Goal: Task Accomplishment & Management: Manage account settings

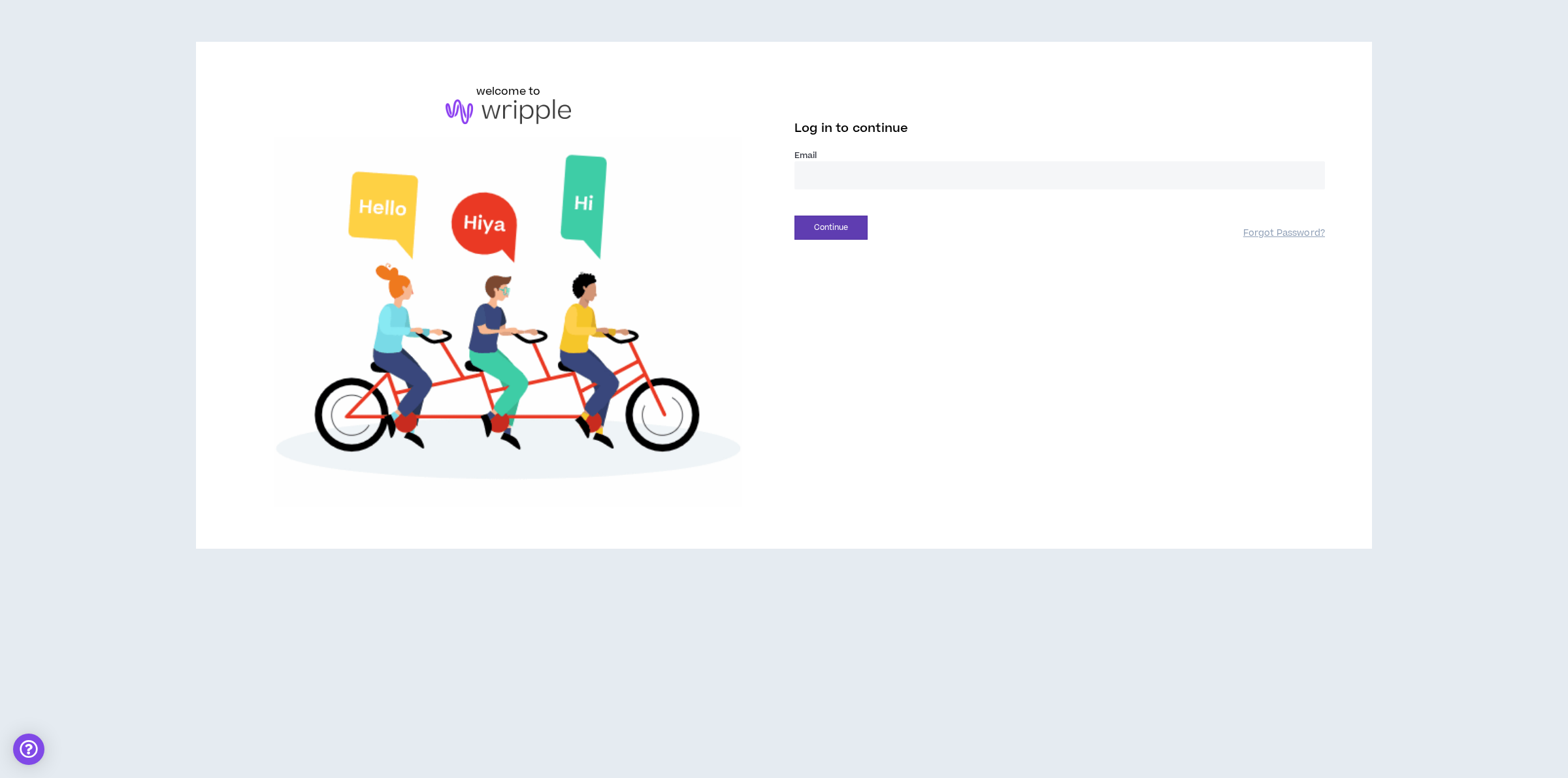
click at [898, 172] on input "email" at bounding box center [1060, 175] width 531 height 28
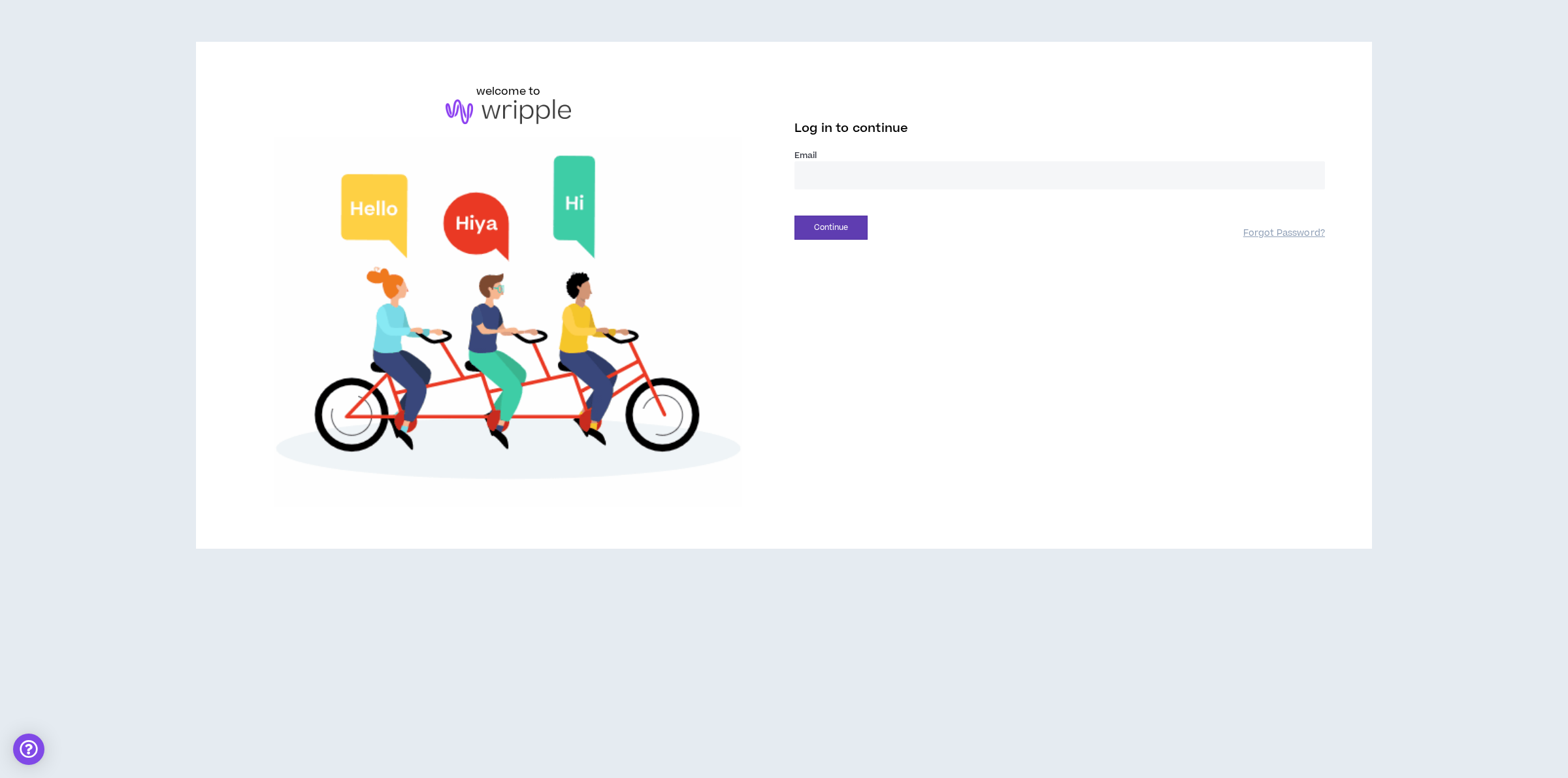
type input "**********"
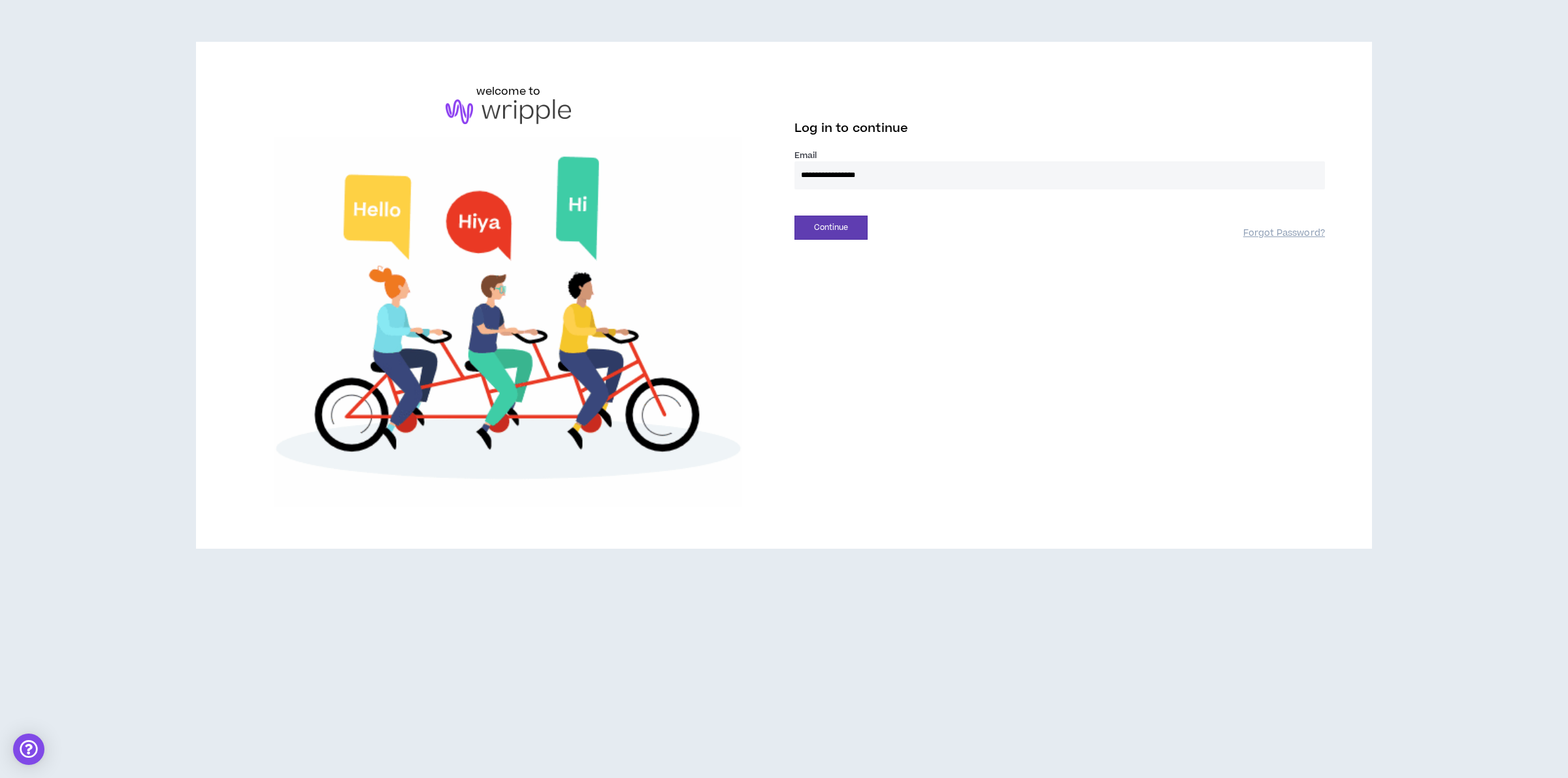
click at [841, 214] on div "Continue Forgot Password?" at bounding box center [1060, 223] width 531 height 33
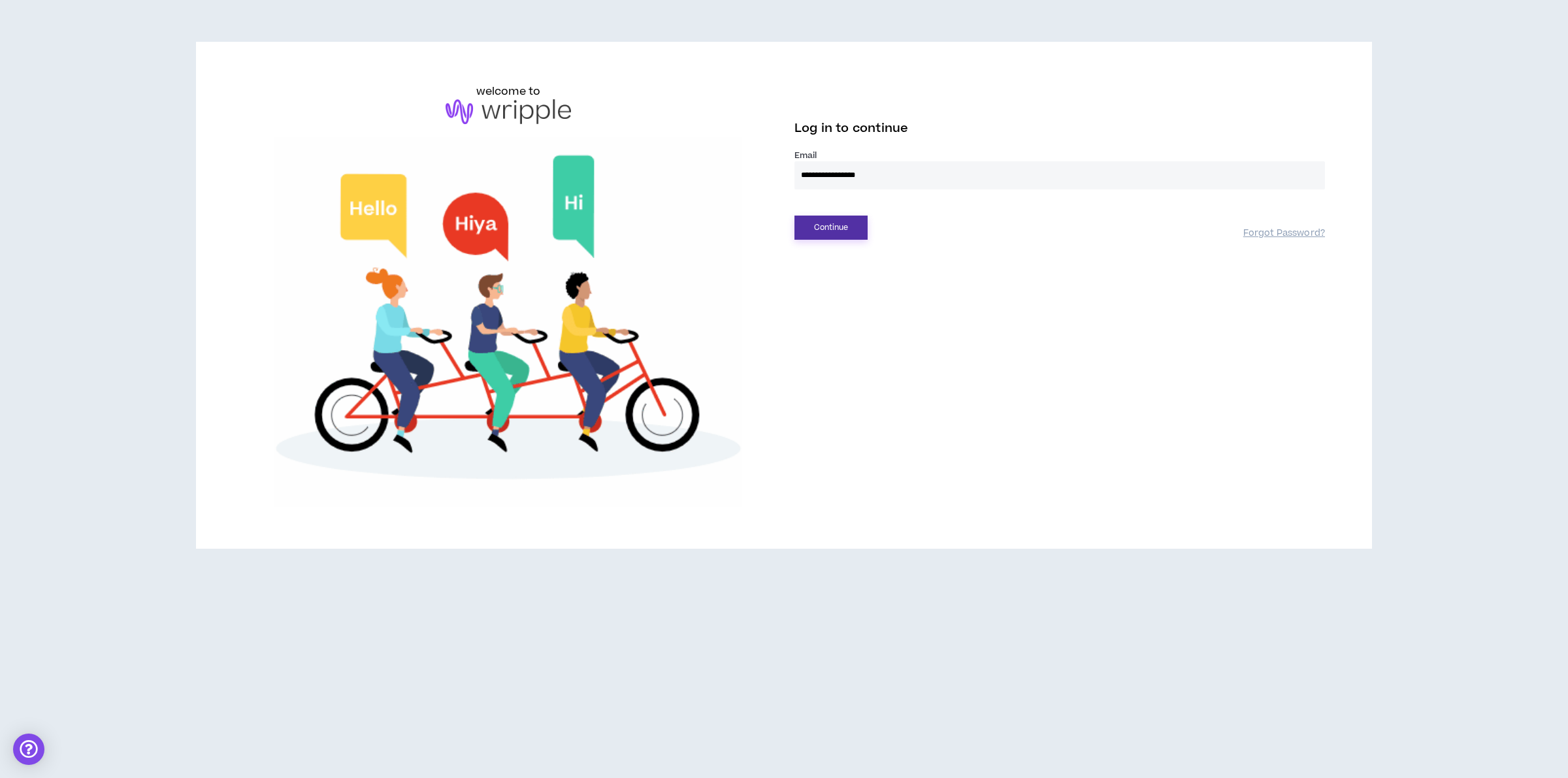
click at [850, 226] on button "Continue" at bounding box center [831, 228] width 73 height 24
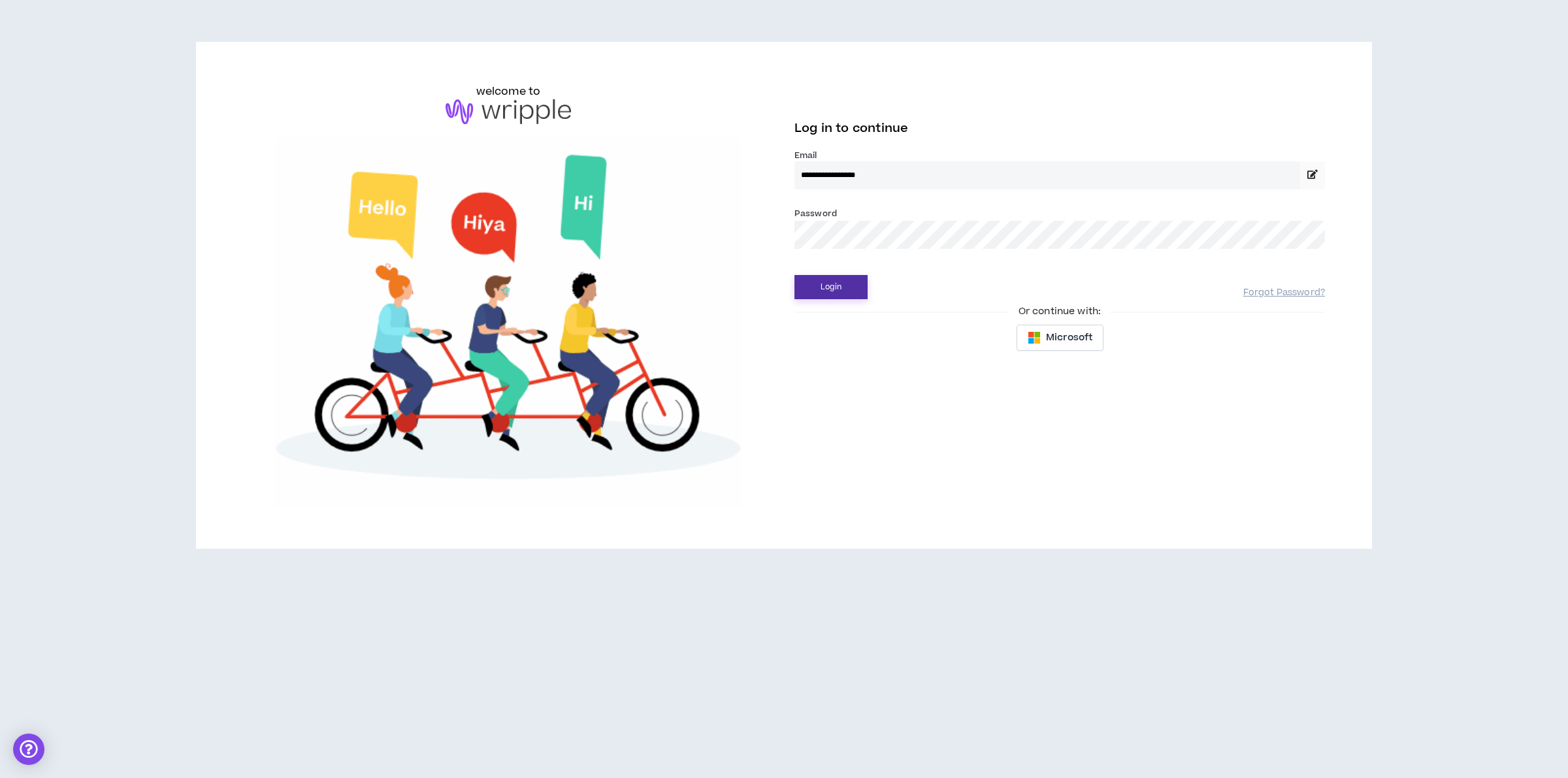
click at [821, 282] on button "Login" at bounding box center [831, 287] width 73 height 24
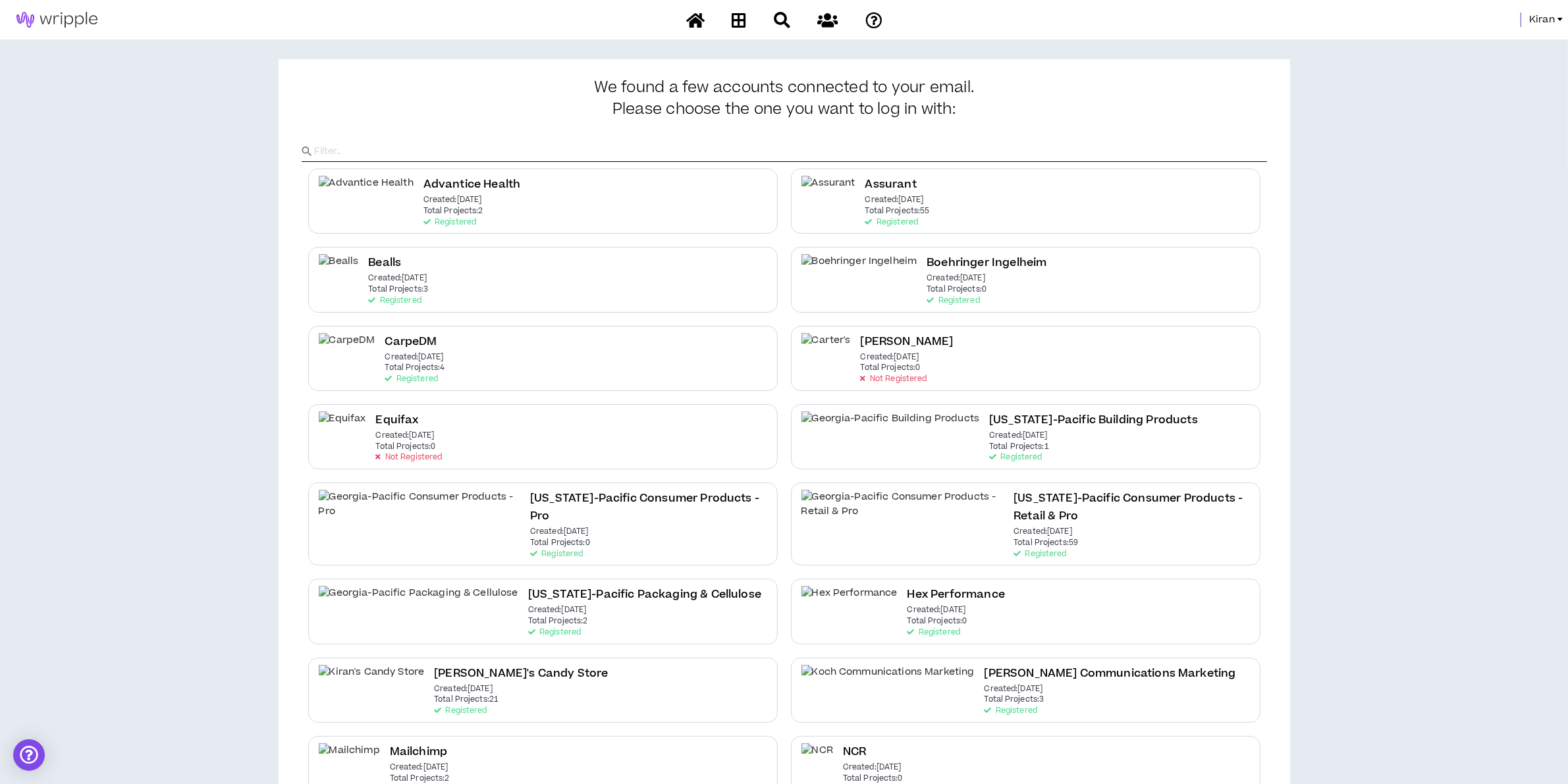
click at [1533, 24] on span "Kiran" at bounding box center [1543, 20] width 26 height 15
click at [1509, 45] on link "System Admin Portal" at bounding box center [1502, 44] width 120 height 20
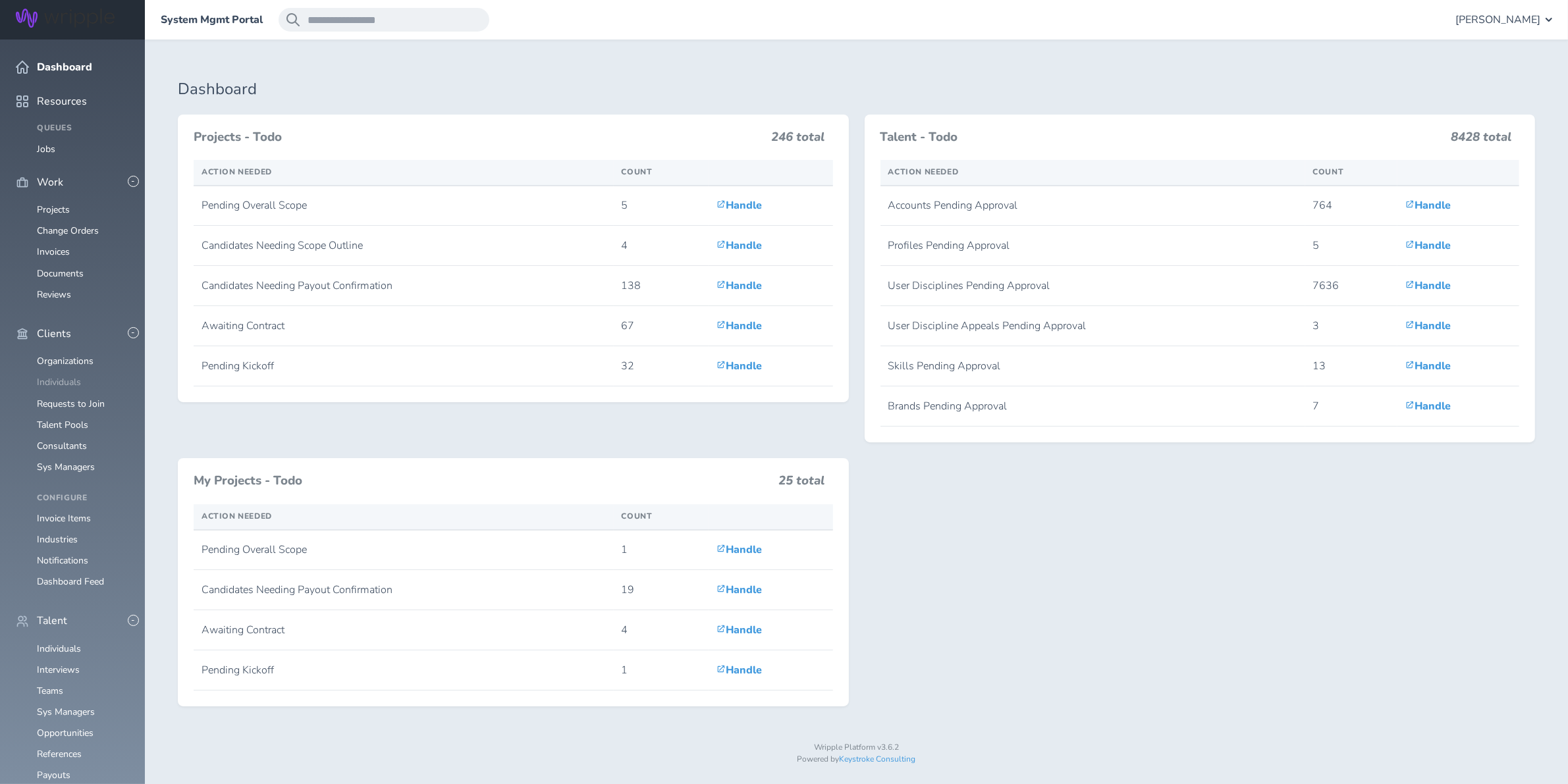
click at [62, 376] on link "Individuals" at bounding box center [58, 382] width 44 height 12
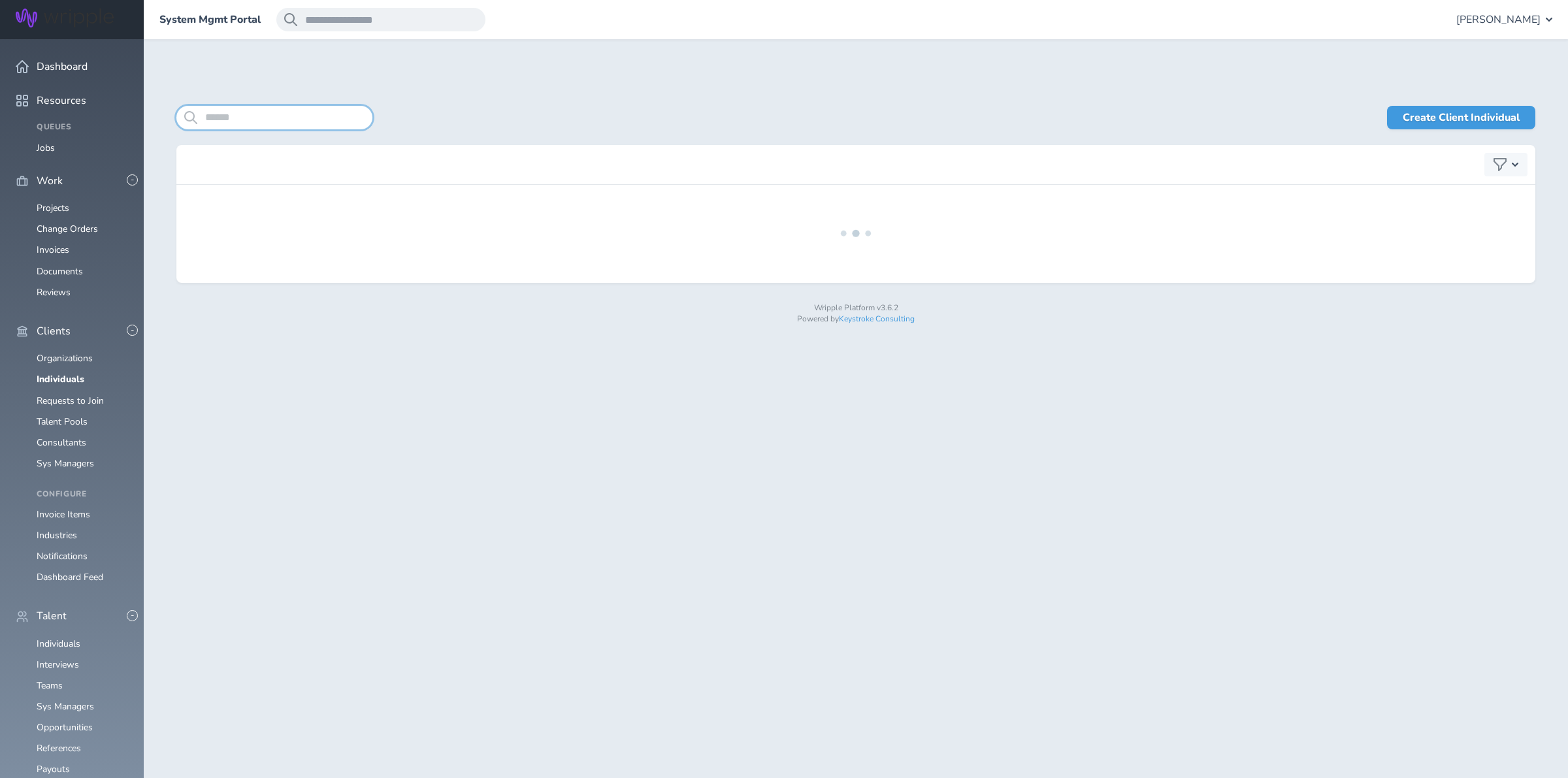
click at [258, 112] on input "search" at bounding box center [274, 117] width 196 height 23
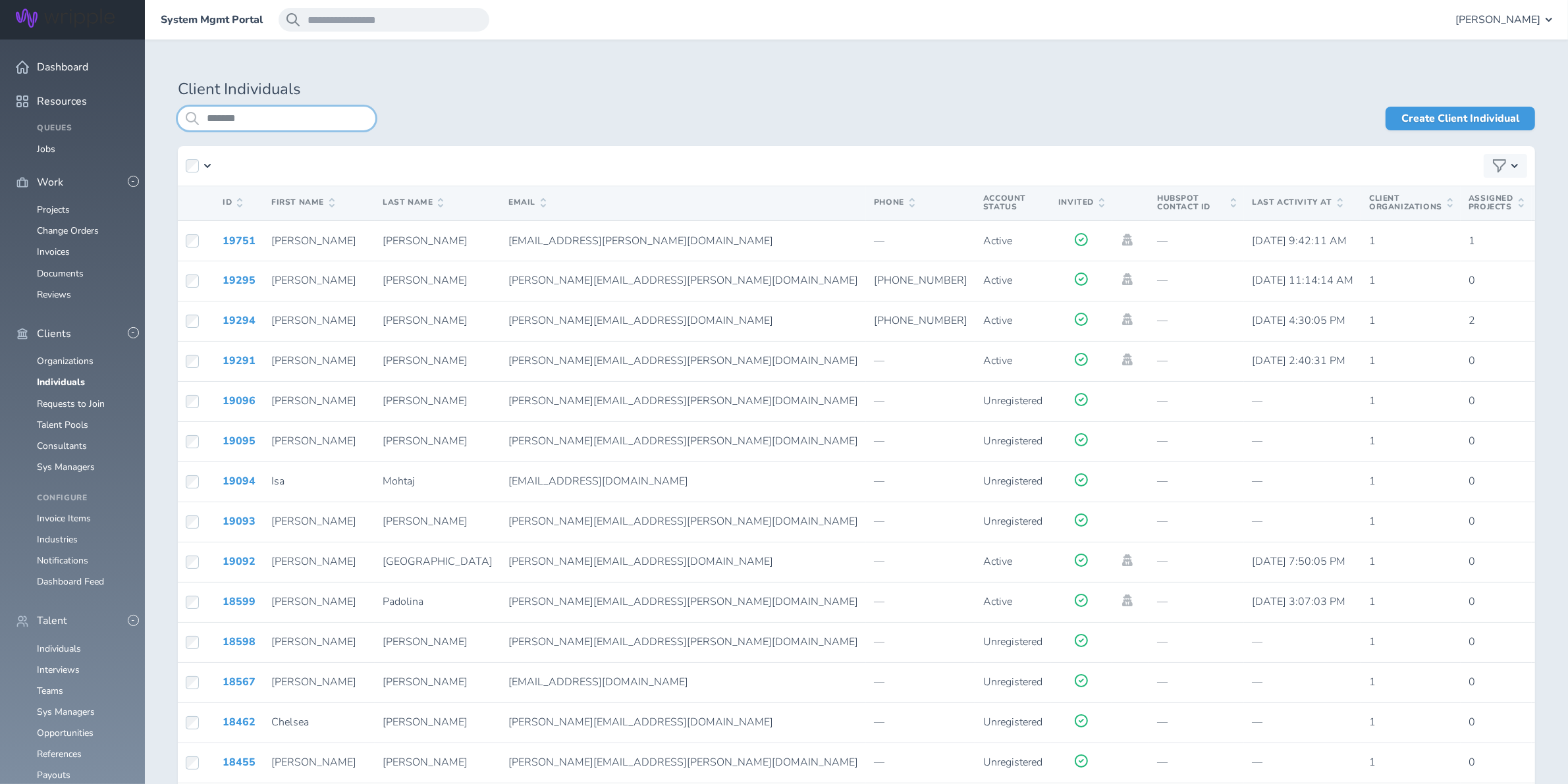
type input "*******"
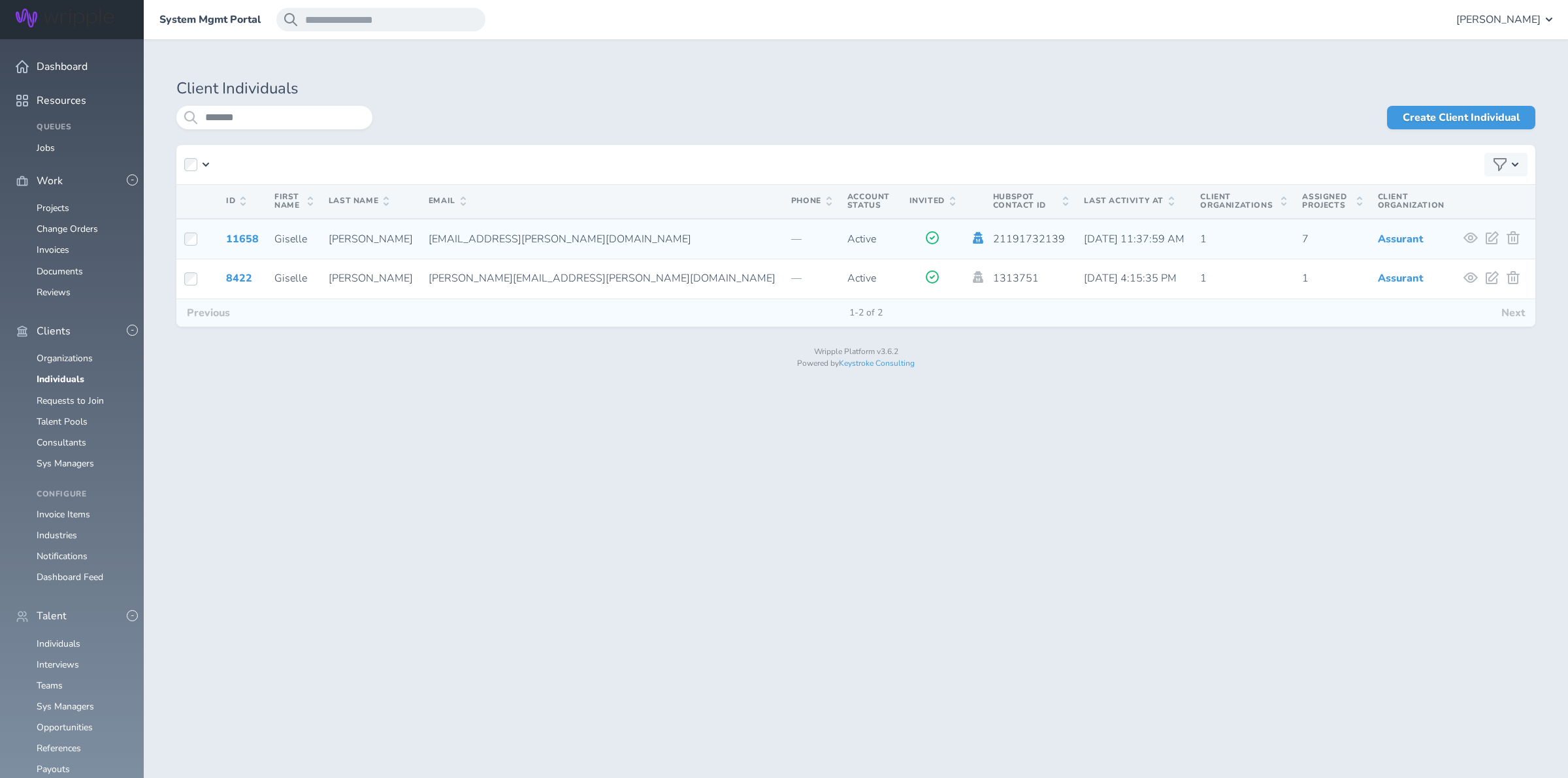
click at [971, 233] on icon at bounding box center [978, 237] width 15 height 12
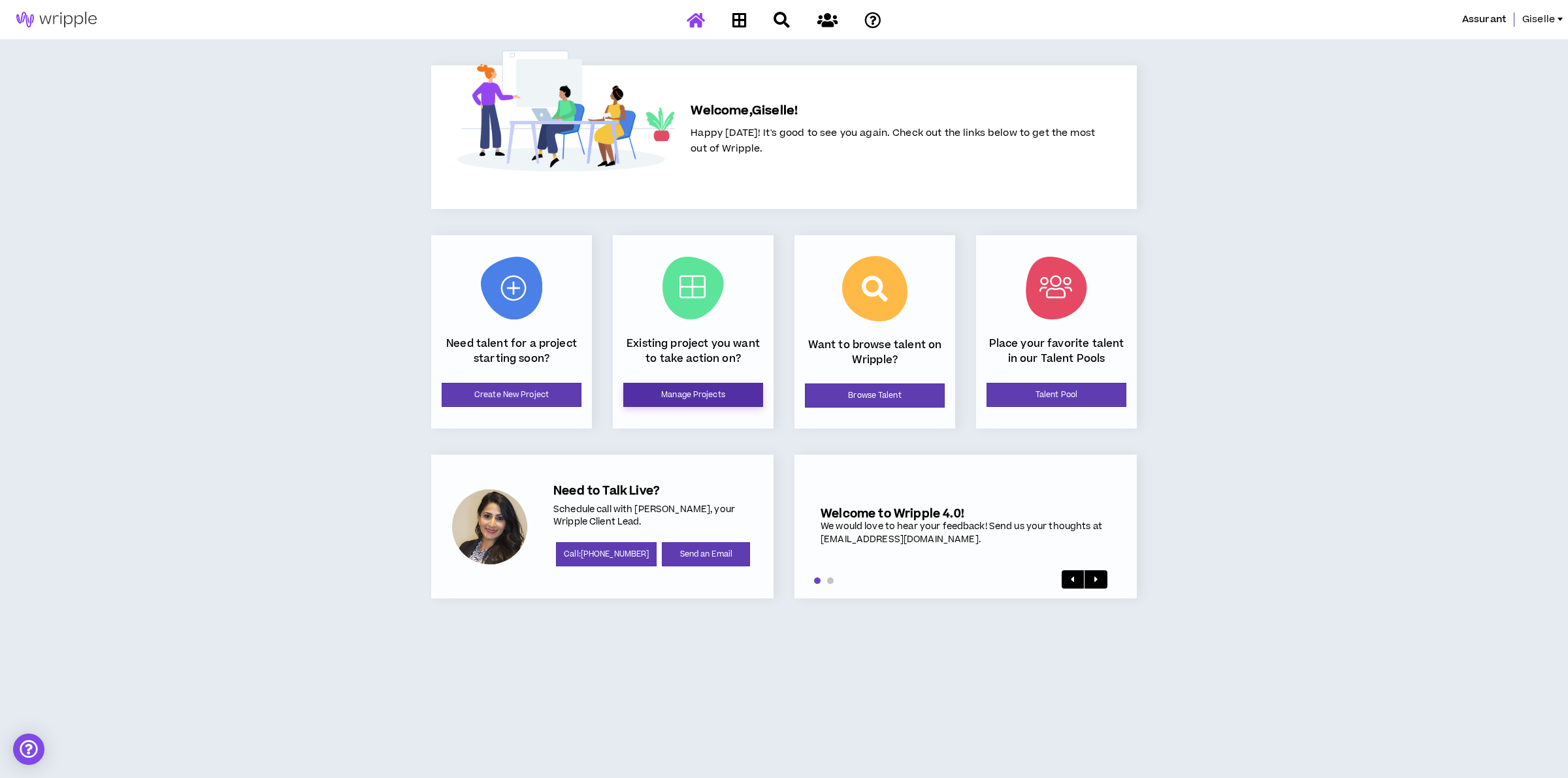
click at [687, 407] on link "Manage Projects" at bounding box center [693, 395] width 140 height 24
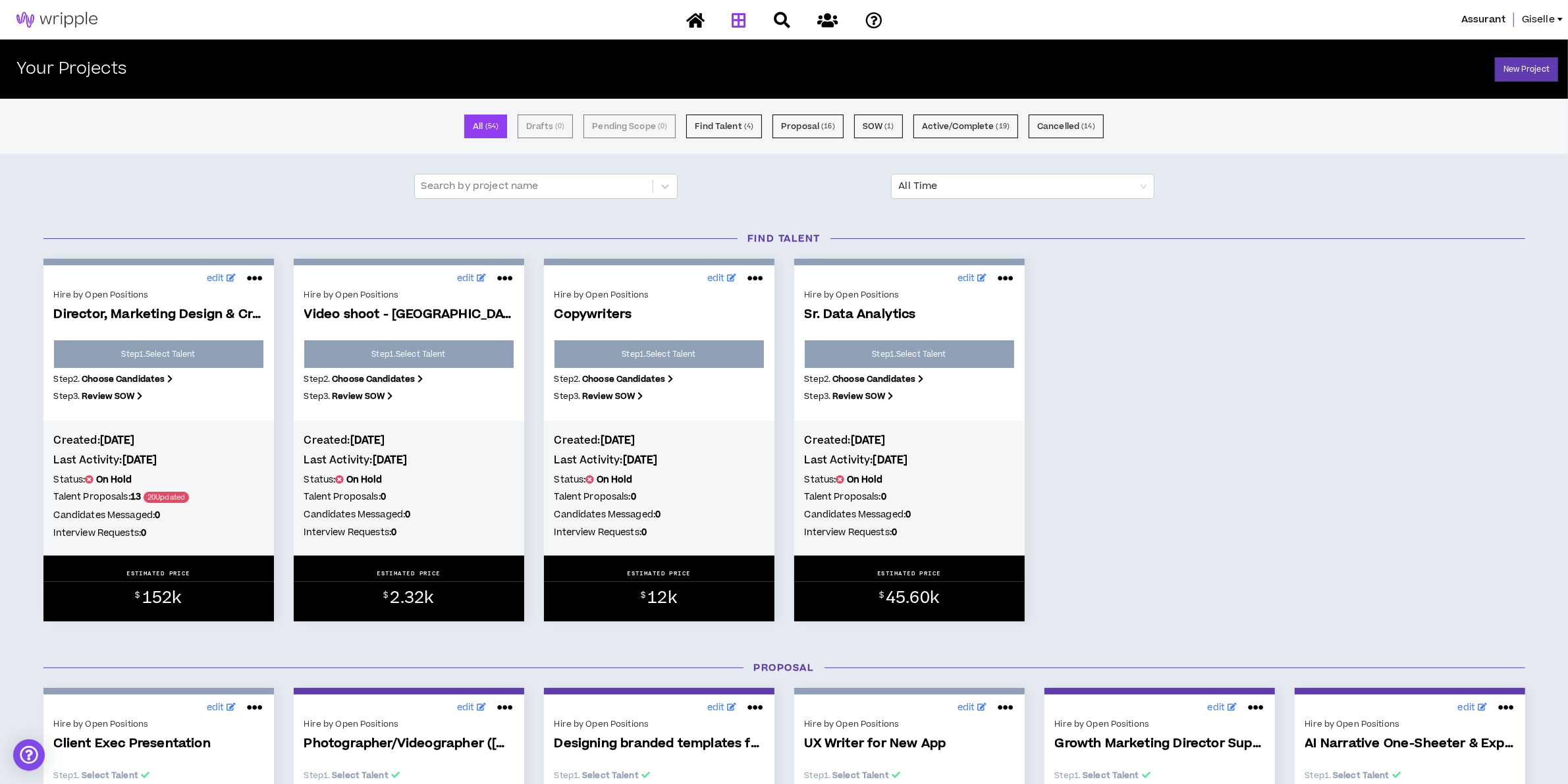
scroll to position [412, 0]
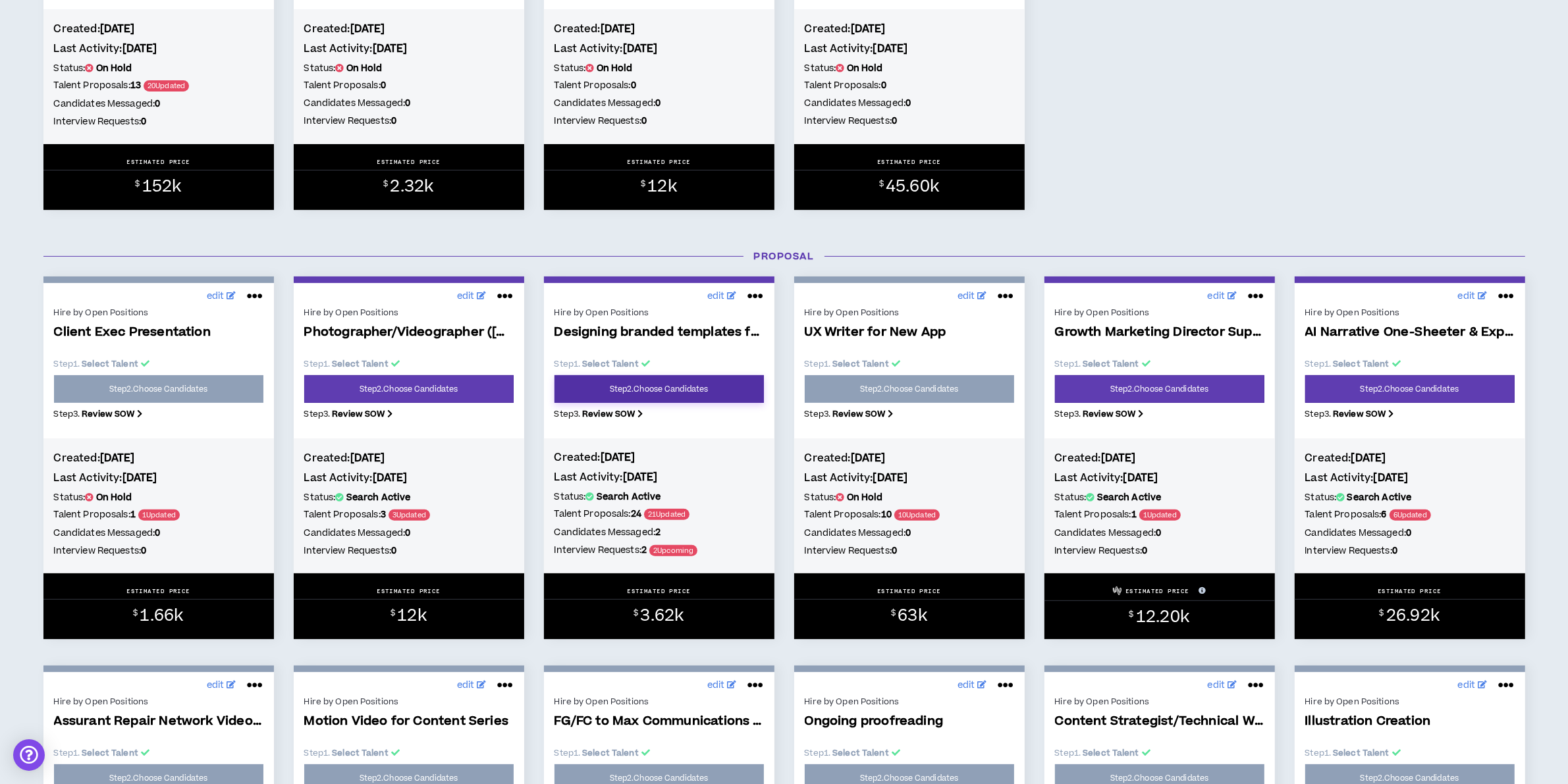
click at [632, 385] on link "Step 2 . Choose Candidates" at bounding box center [659, 389] width 209 height 28
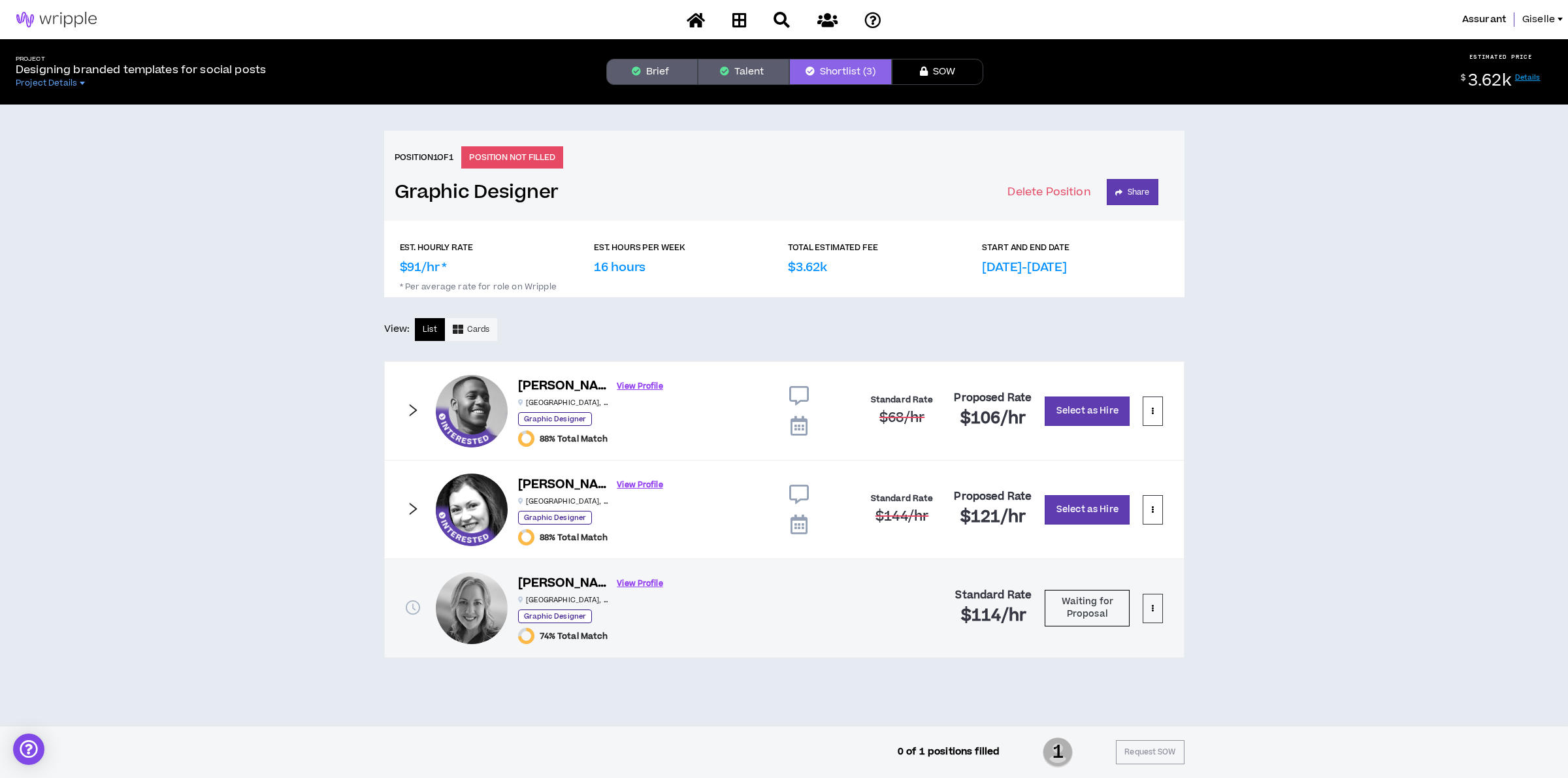
click at [792, 426] on icon at bounding box center [798, 425] width 17 height 19
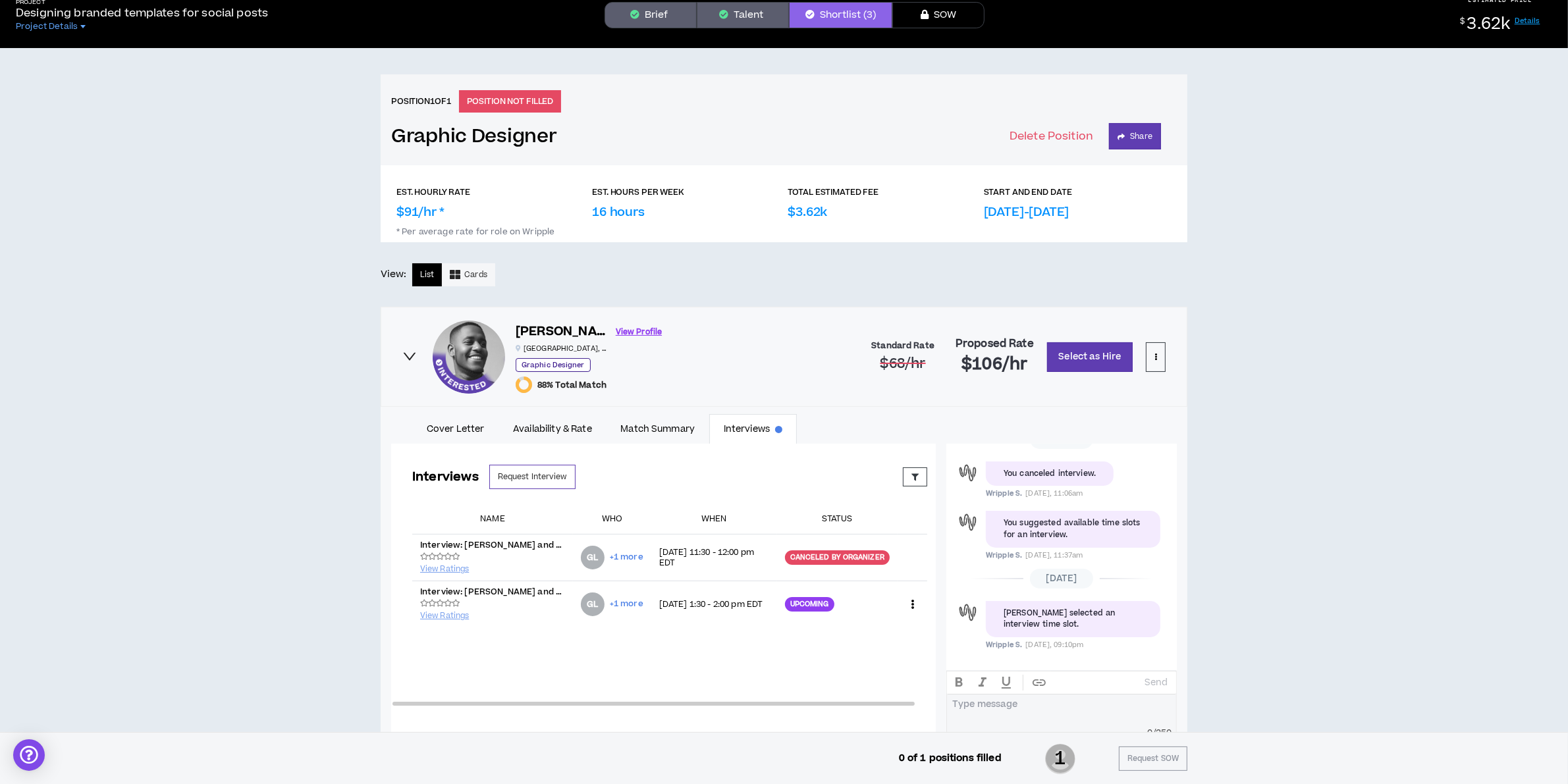
scroll to position [164, 0]
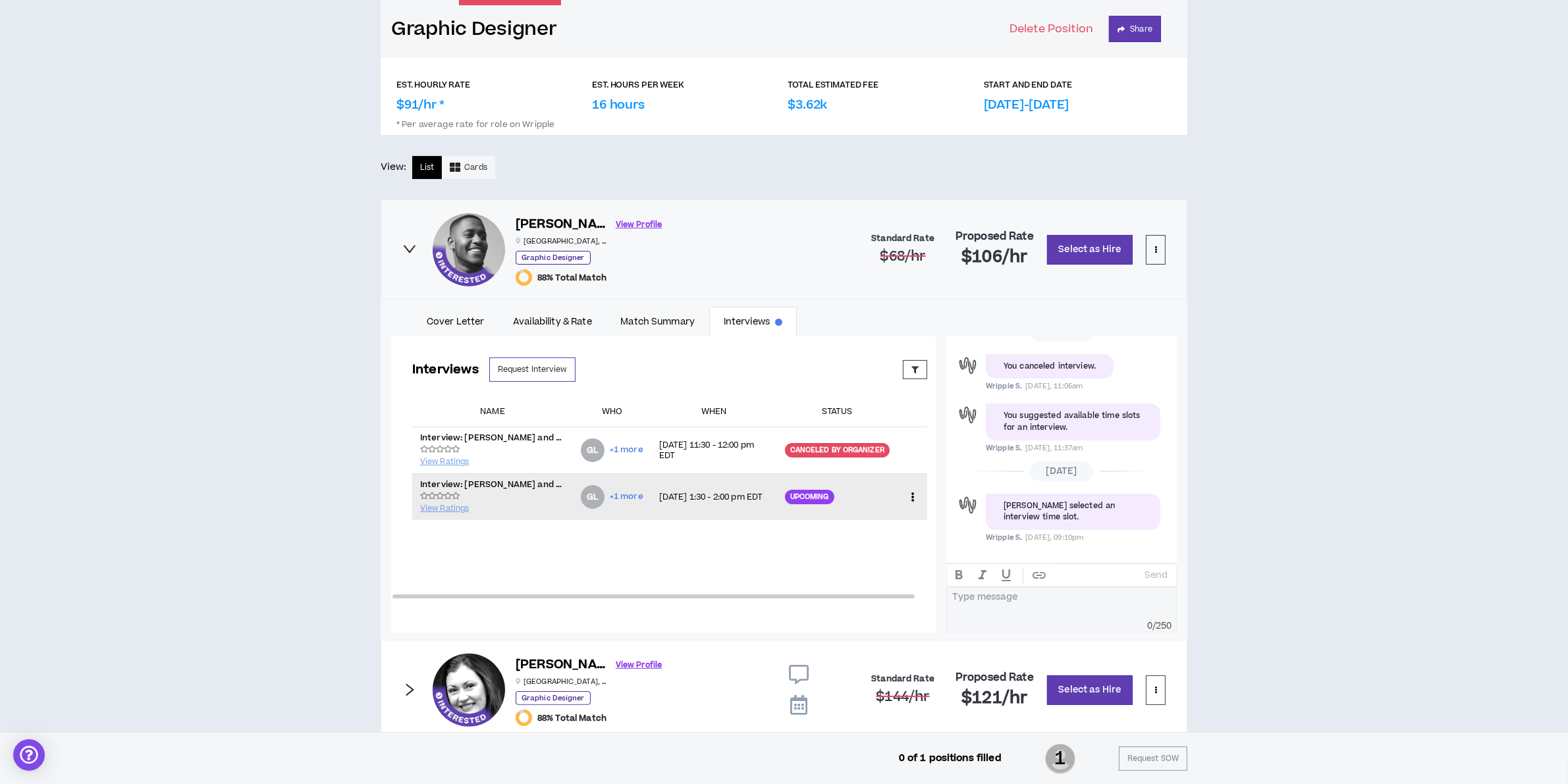
click at [906, 489] on icon at bounding box center [912, 497] width 14 height 20
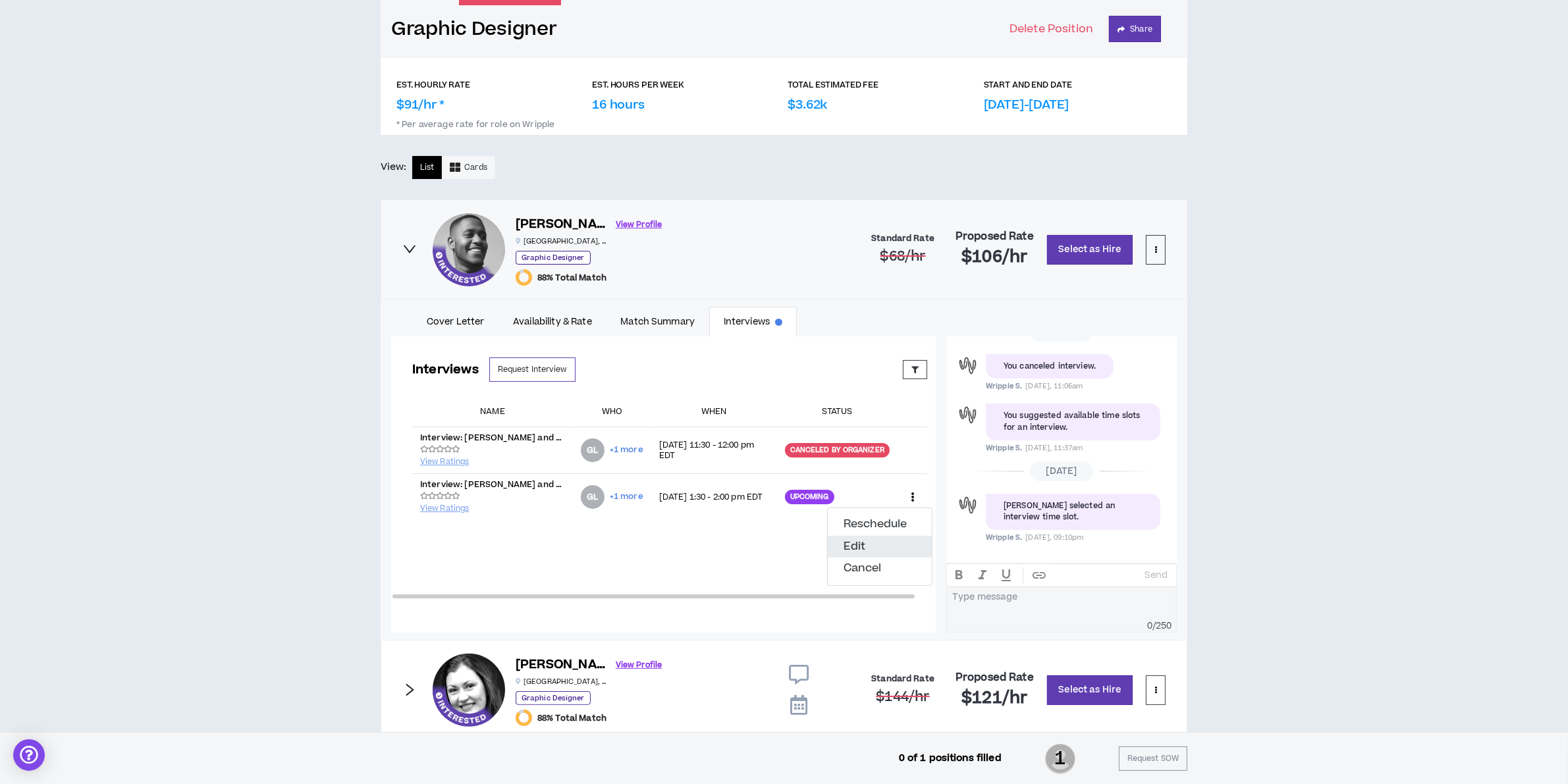
click at [853, 550] on button "Edit" at bounding box center [880, 547] width 104 height 22
select select "*******"
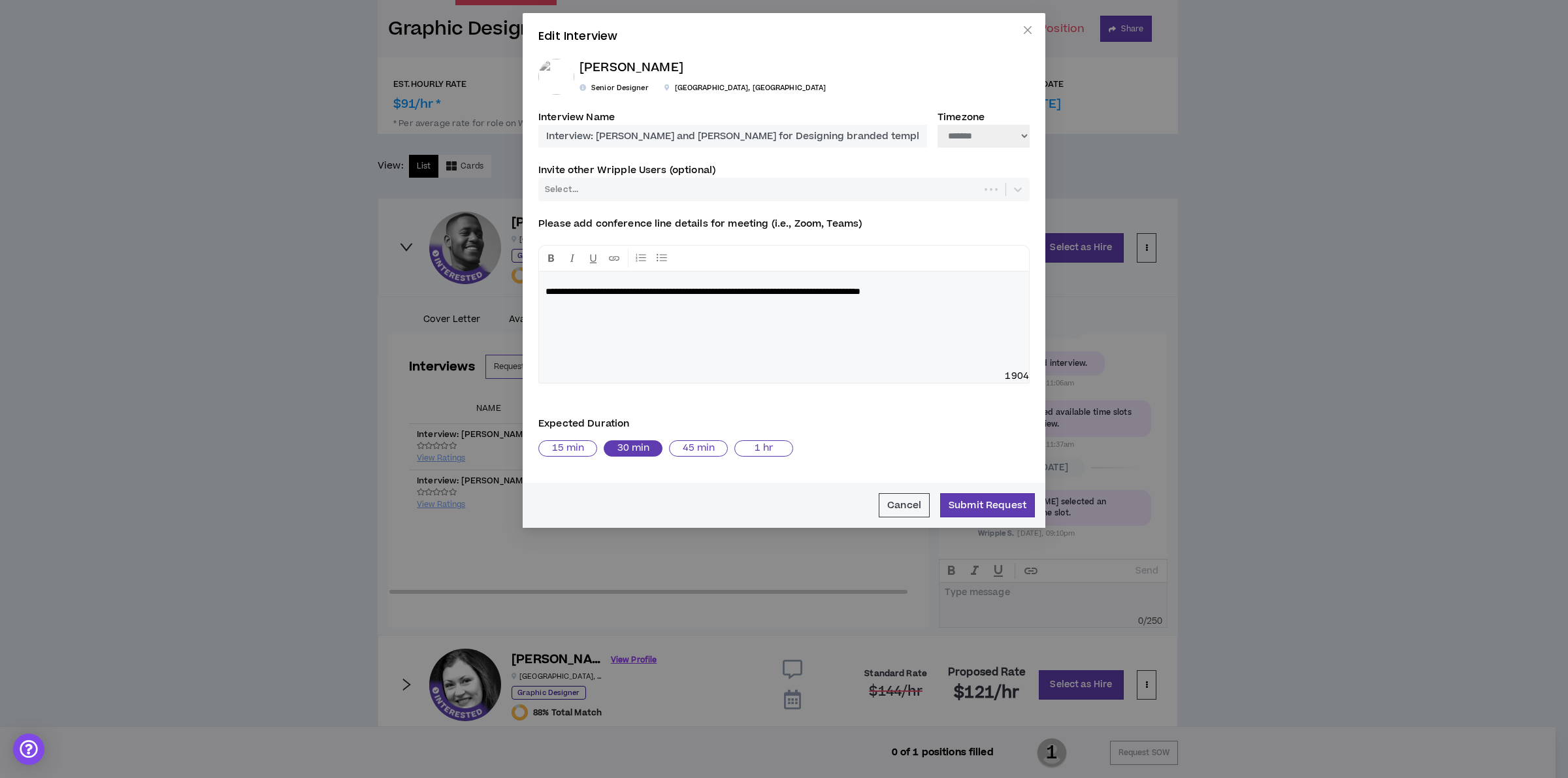
click at [823, 340] on div "**********" at bounding box center [784, 320] width 490 height 98
drag, startPoint x: 1010, startPoint y: 302, endPoint x: 230, endPoint y: 267, distance: 780.8
click at [230, 267] on div "**********" at bounding box center [784, 389] width 1568 height 778
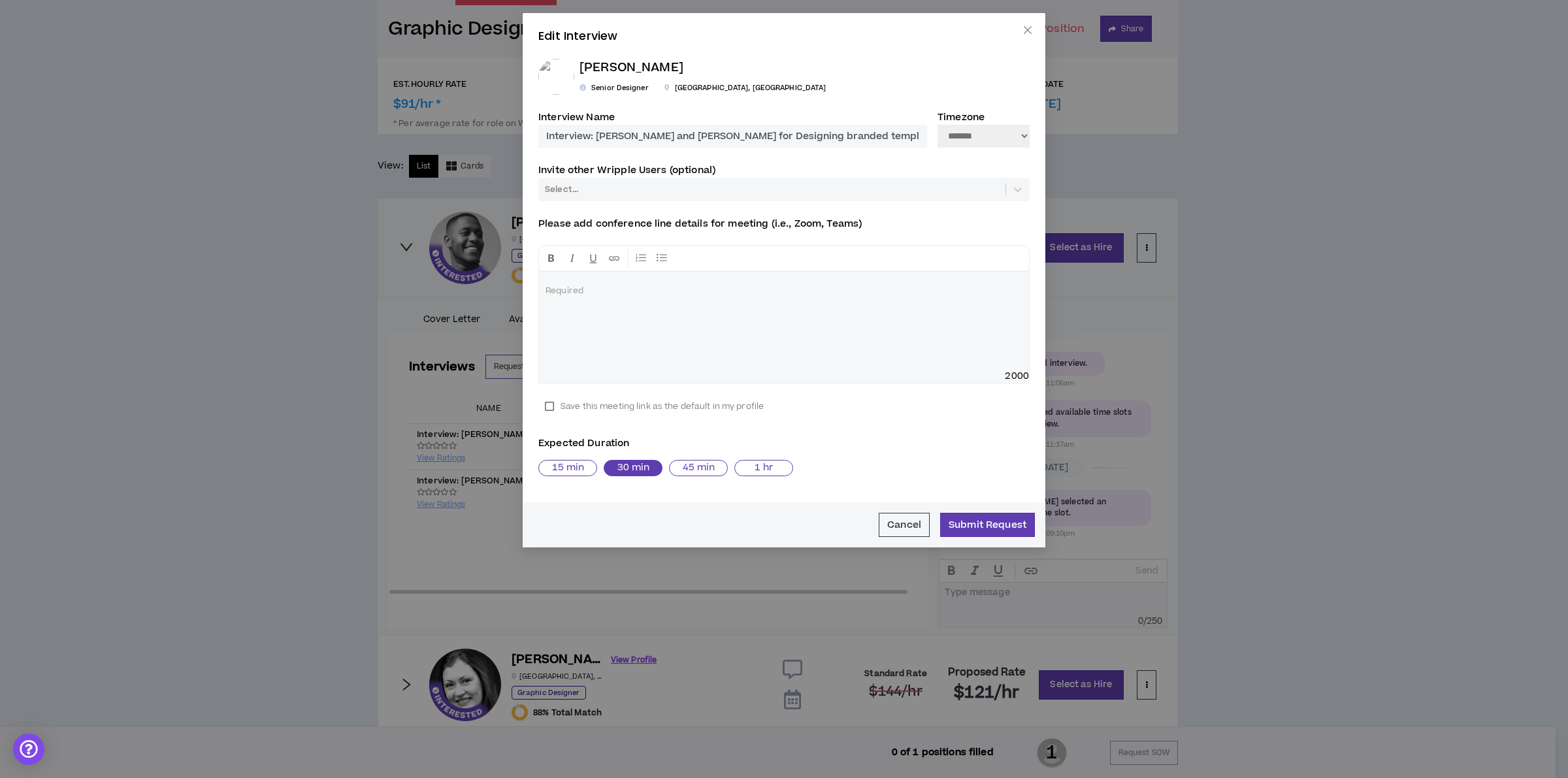
click at [700, 323] on div at bounding box center [784, 320] width 490 height 98
click at [975, 517] on button "Submit Request" at bounding box center [987, 525] width 94 height 24
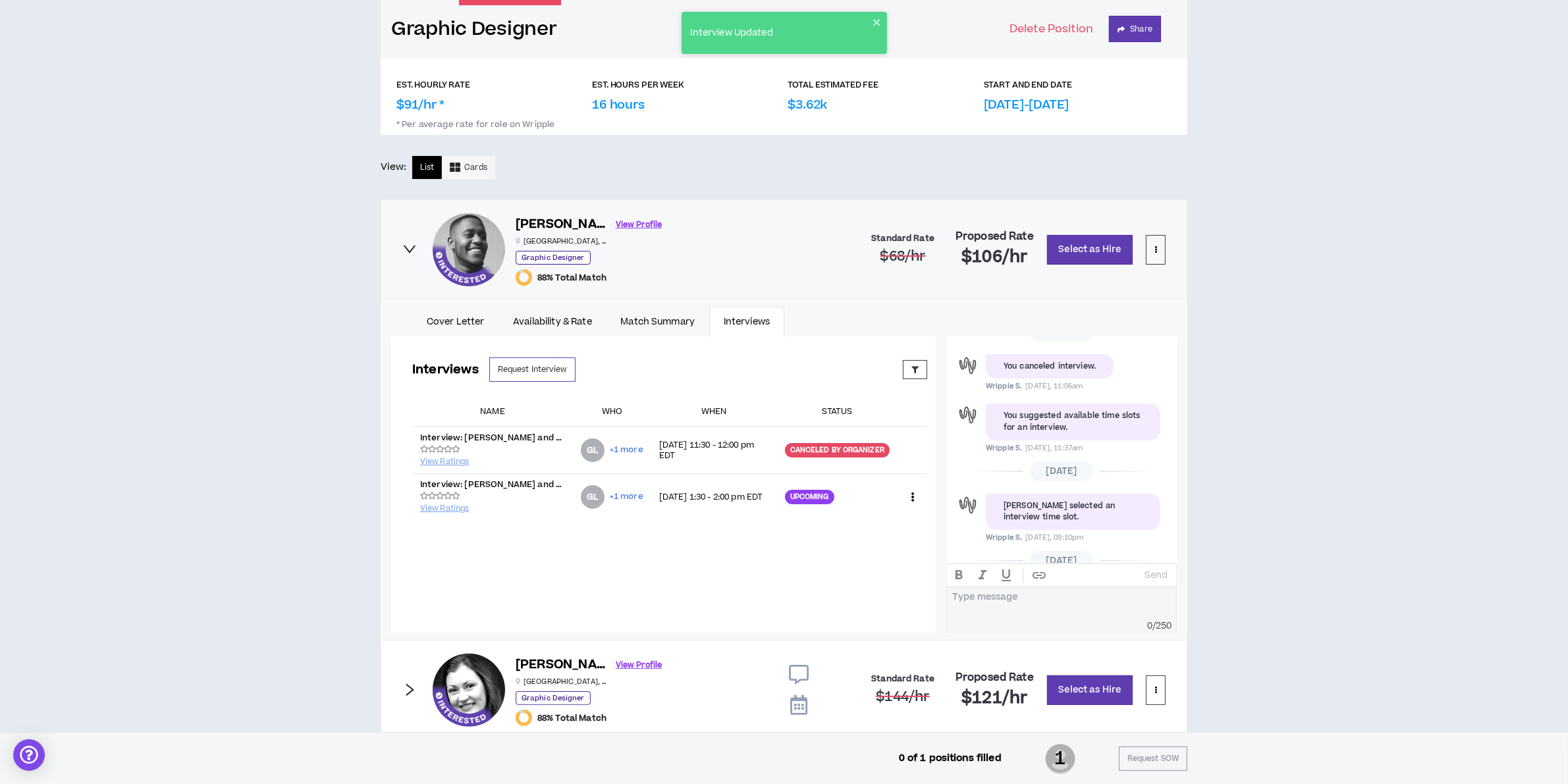
scroll to position [950, 0]
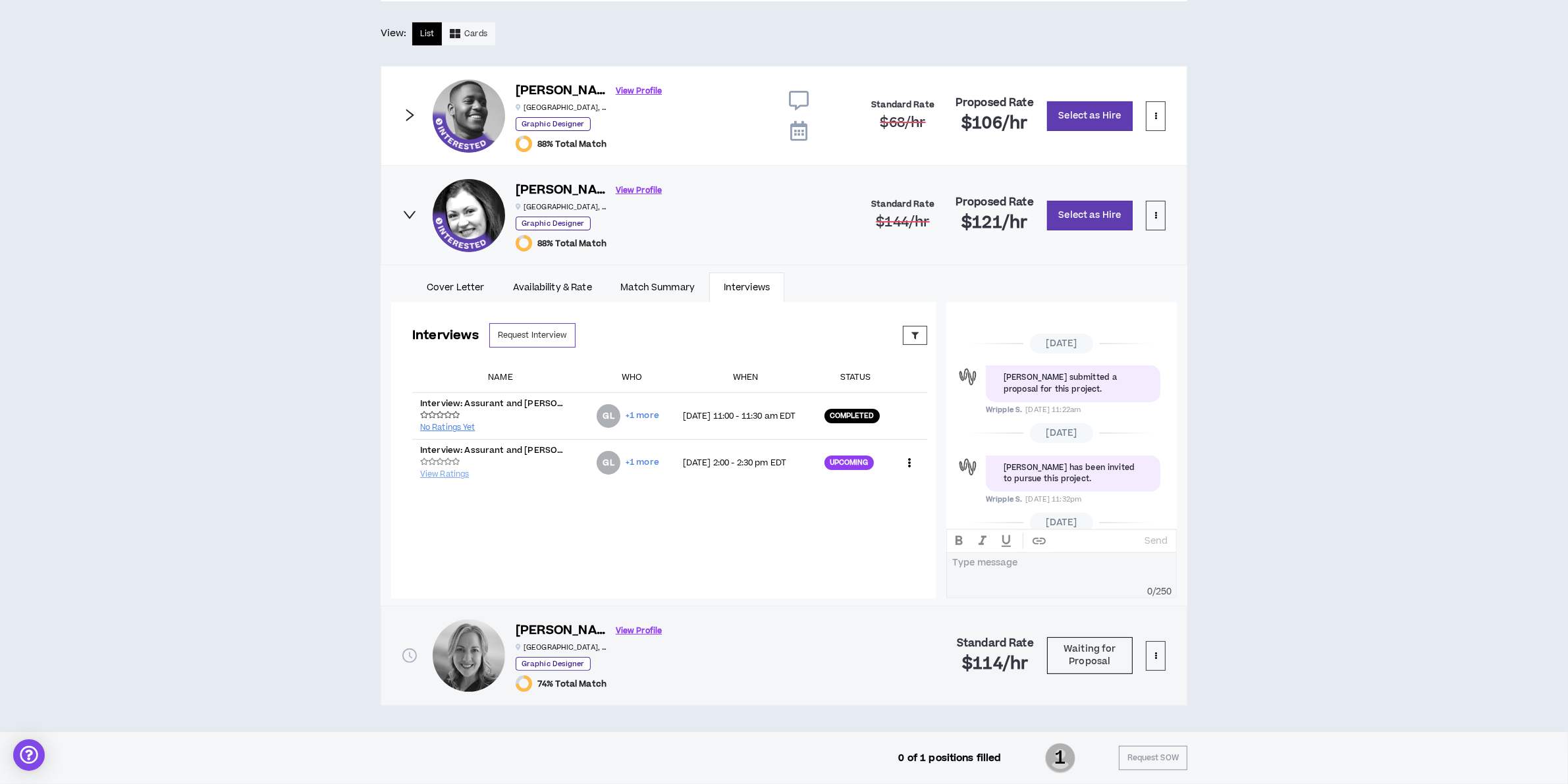
scroll to position [1022, 0]
